Goal: Task Accomplishment & Management: Manage account settings

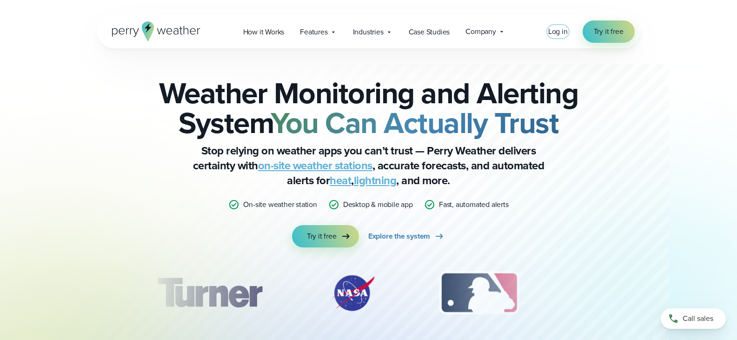
click at [559, 34] on span "Log in" at bounding box center [558, 31] width 20 height 11
click at [561, 37] on link "Log in" at bounding box center [558, 31] width 20 height 11
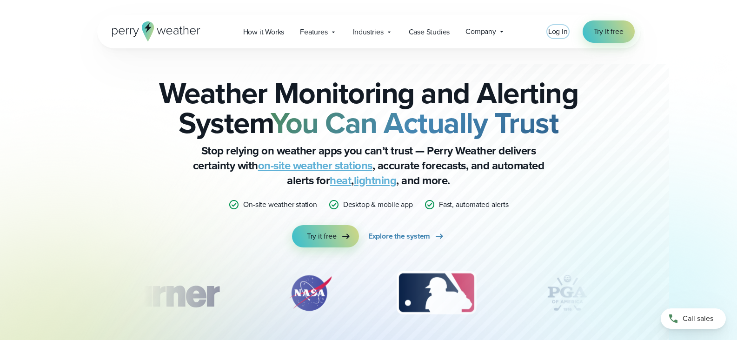
click at [556, 30] on span "Log in" at bounding box center [558, 31] width 20 height 11
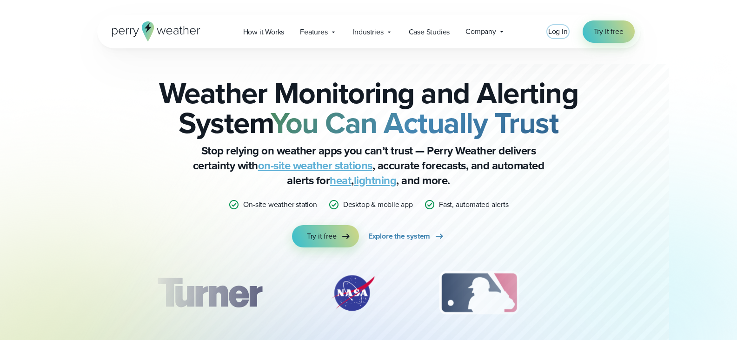
click at [559, 33] on span "Log in" at bounding box center [558, 31] width 20 height 11
